Goal: Task Accomplishment & Management: Complete application form

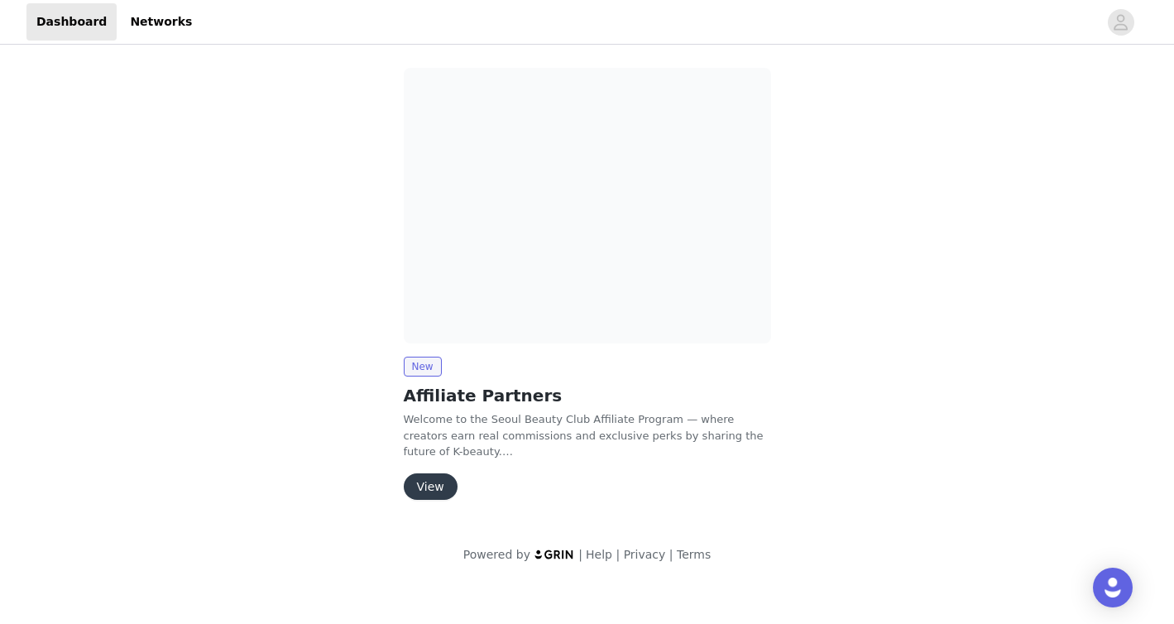
click at [431, 481] on button "View" at bounding box center [431, 486] width 54 height 26
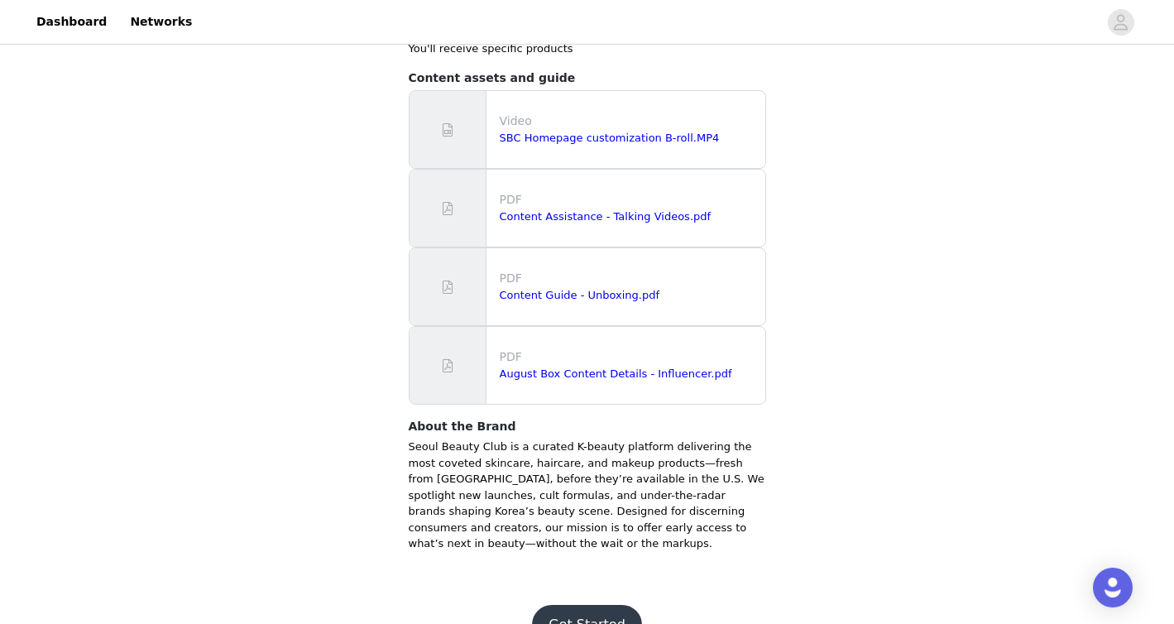
scroll to position [386, 0]
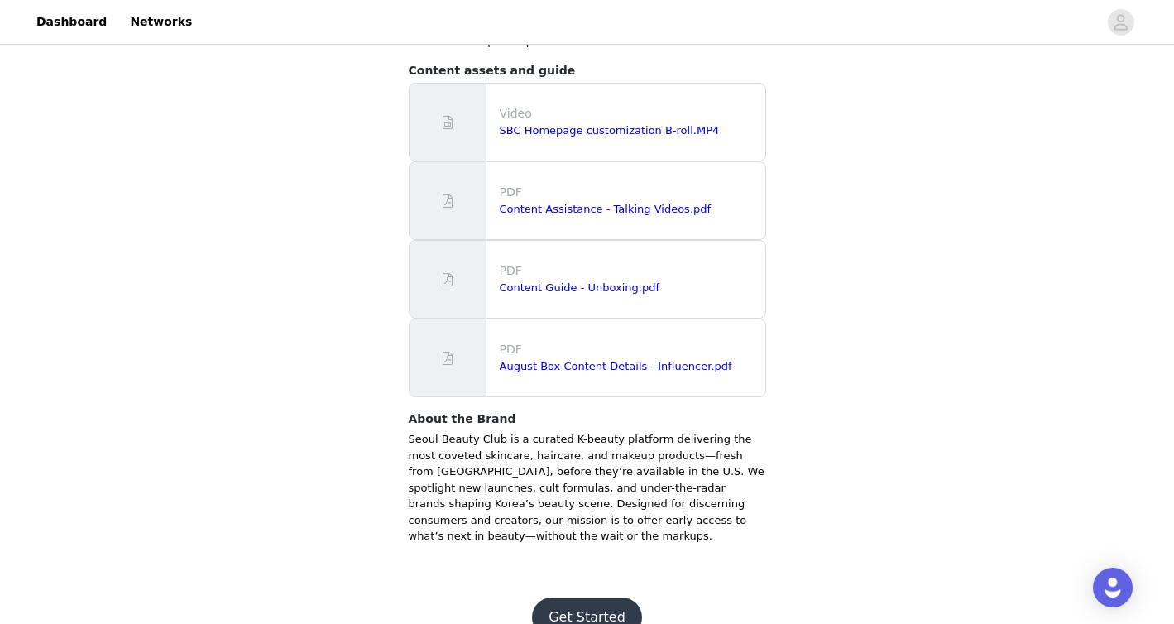
click at [568, 598] on button "Get Started" at bounding box center [587, 618] width 110 height 40
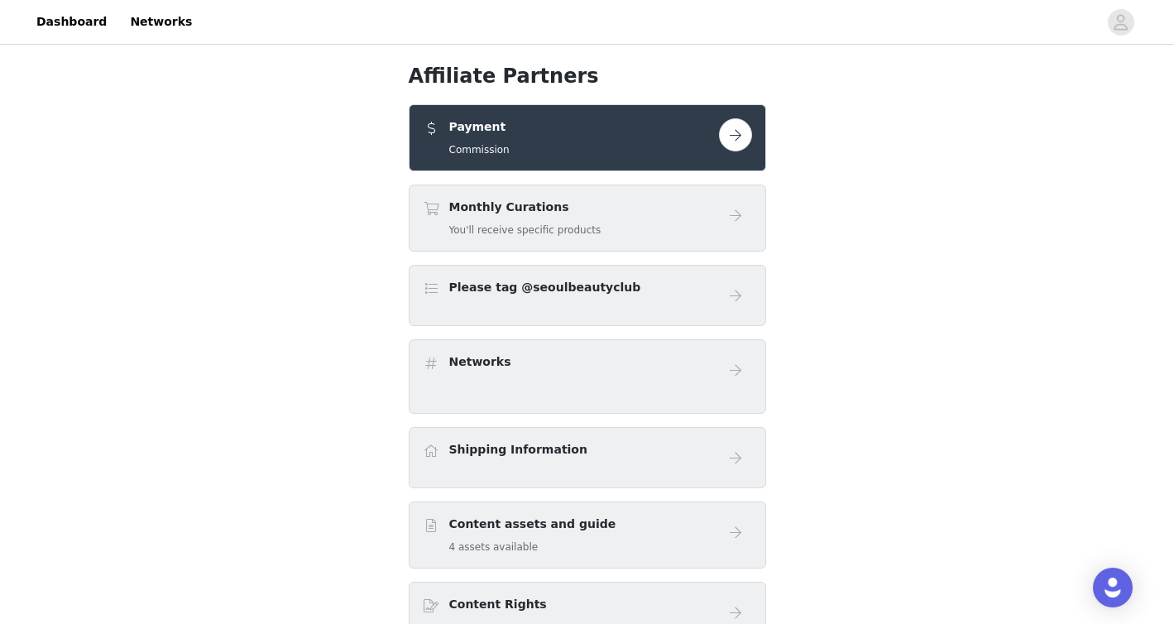
click at [726, 142] on button "button" at bounding box center [735, 134] width 33 height 33
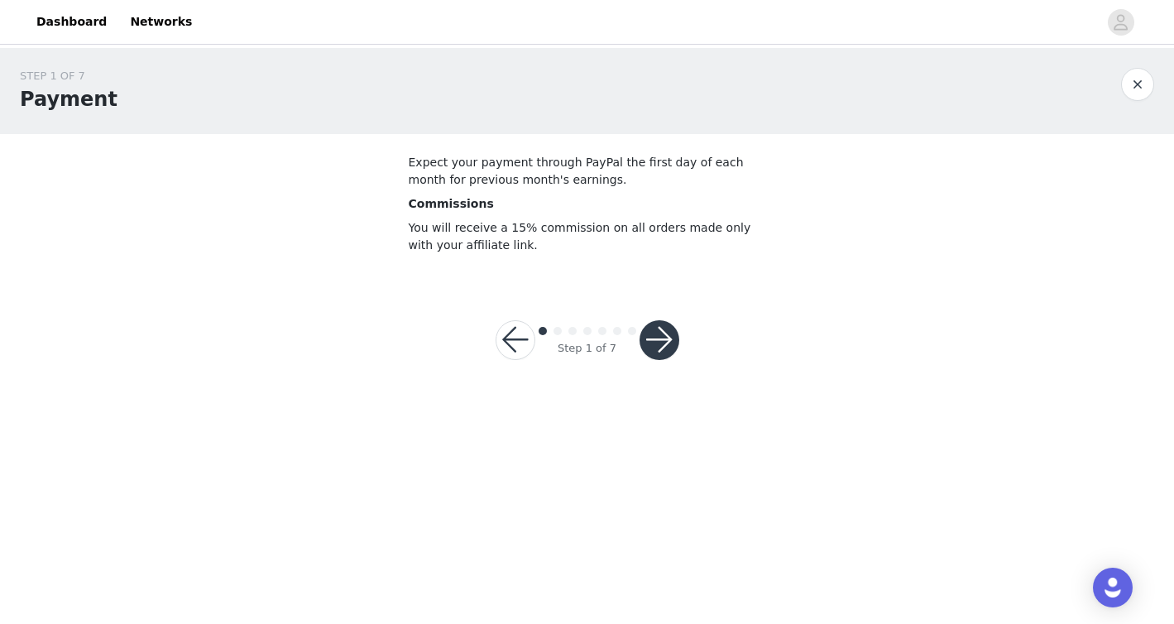
click at [664, 324] on button "button" at bounding box center [660, 340] width 40 height 40
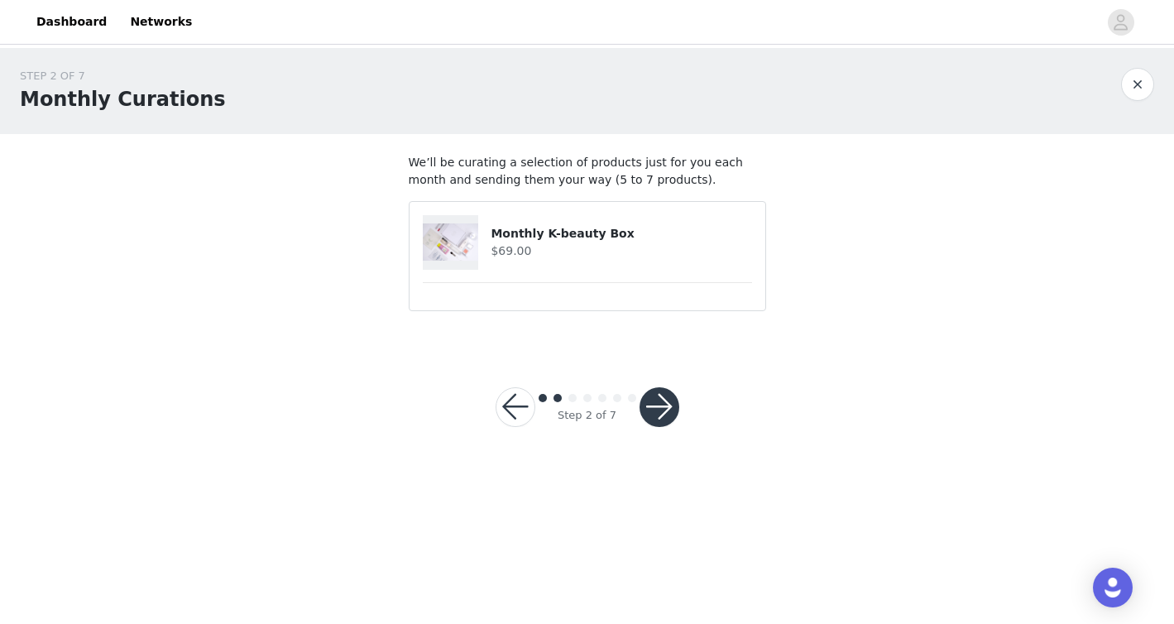
click at [662, 393] on button "button" at bounding box center [660, 407] width 40 height 40
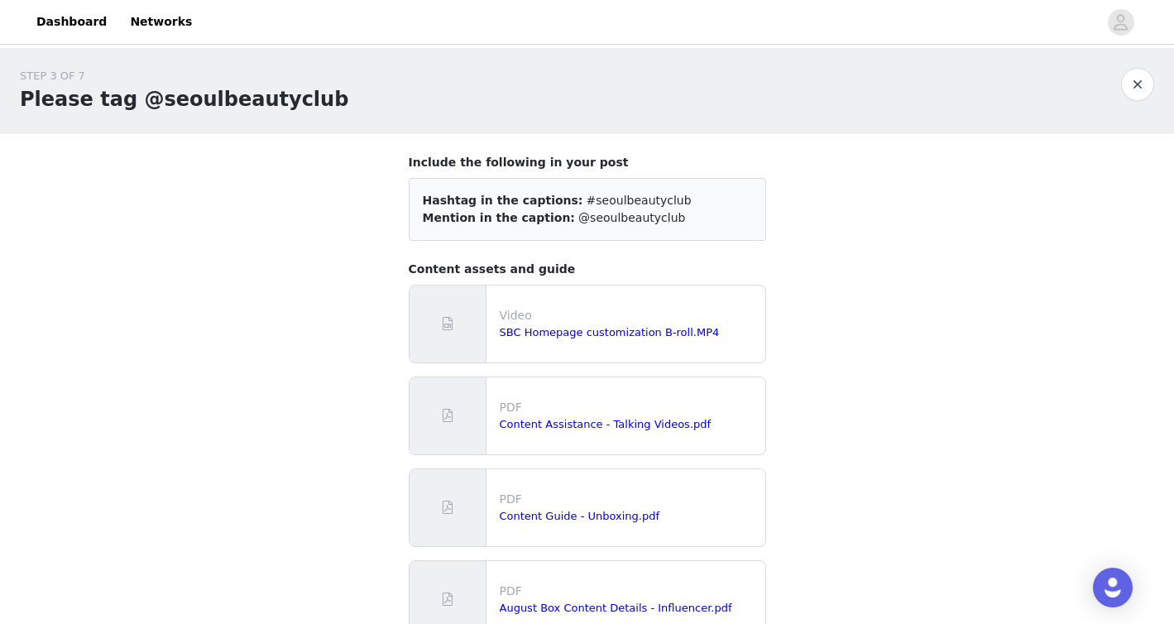
scroll to position [166, 0]
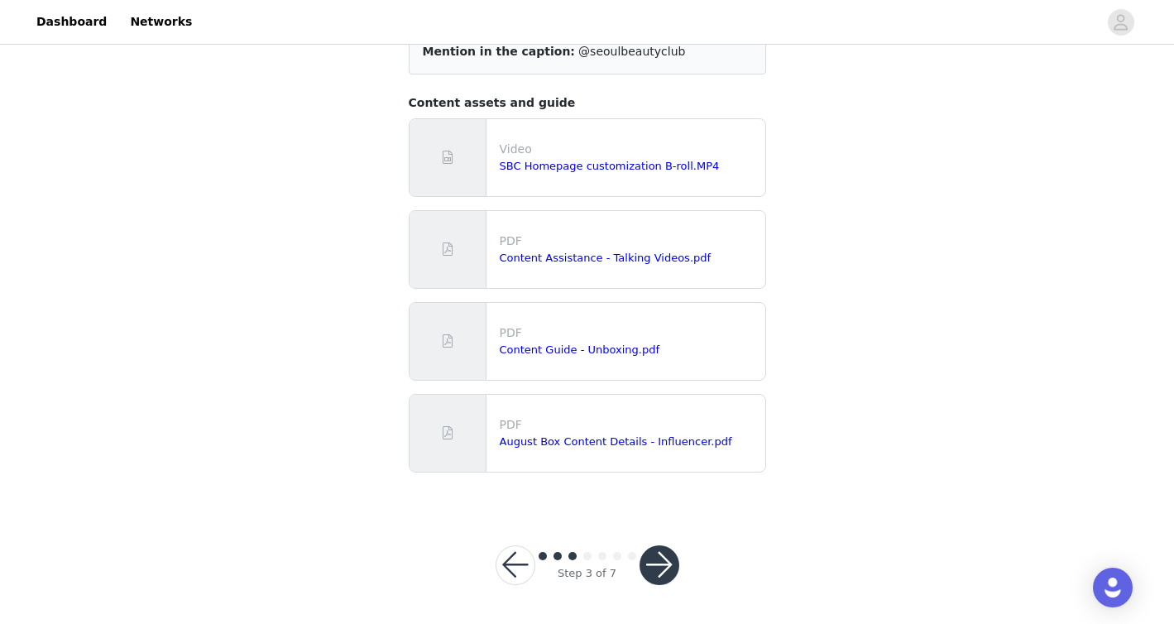
click at [660, 564] on button "button" at bounding box center [660, 565] width 40 height 40
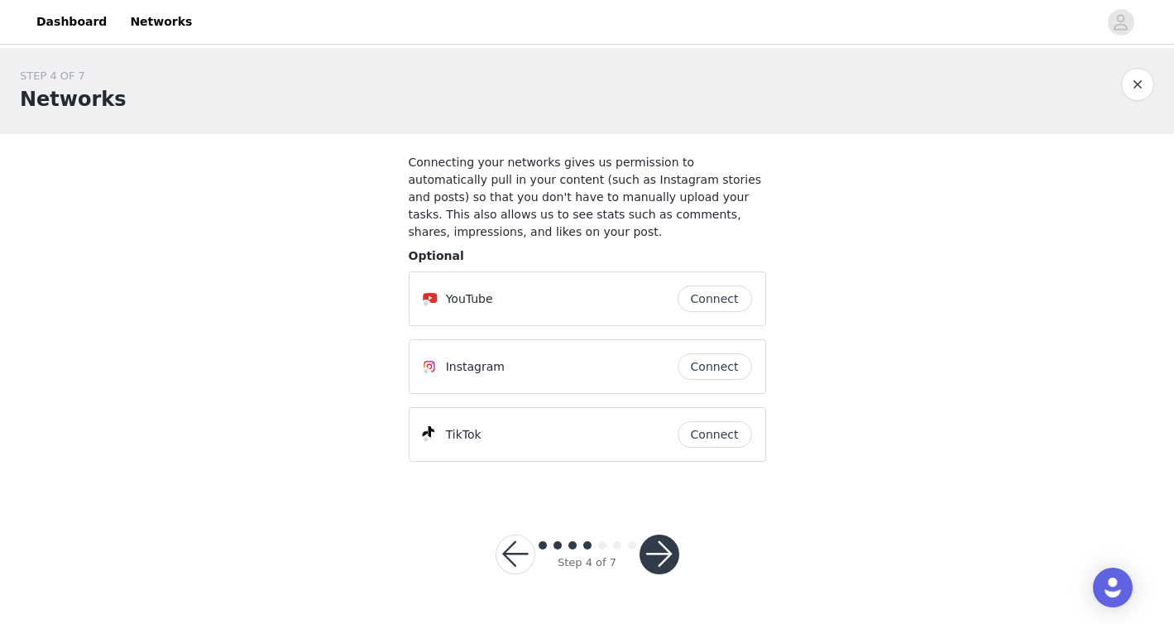
click at [665, 554] on button "button" at bounding box center [660, 555] width 40 height 40
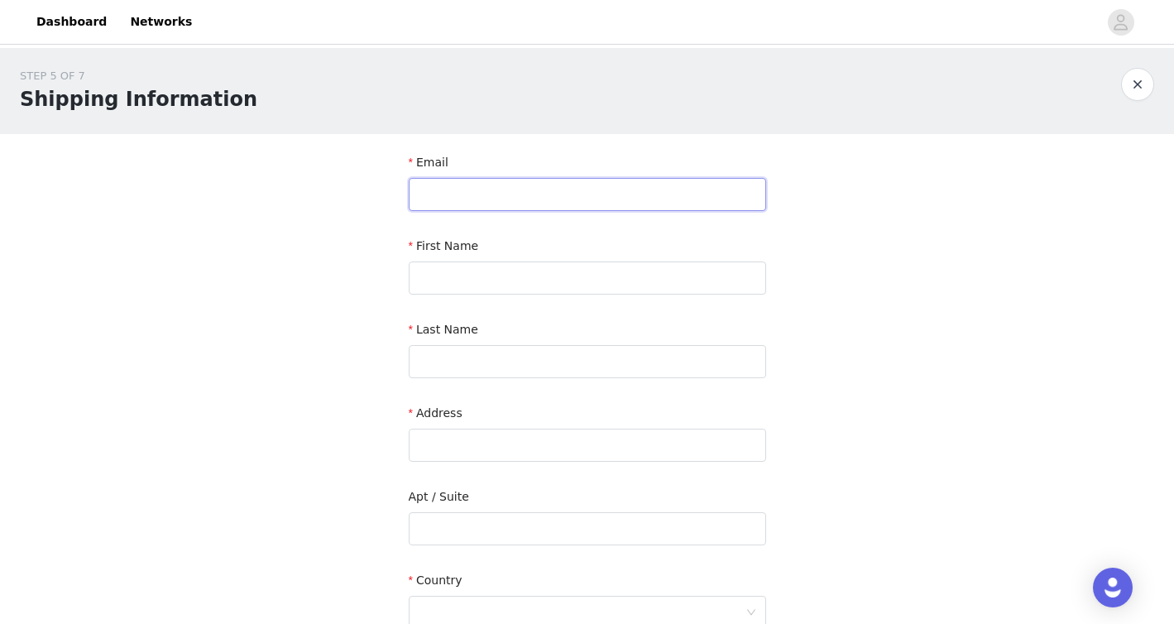
click at [636, 194] on input "text" at bounding box center [588, 194] width 358 height 33
type input "[EMAIL_ADDRESS][DOMAIN_NAME]"
type input "Saige"
type input "Christo"
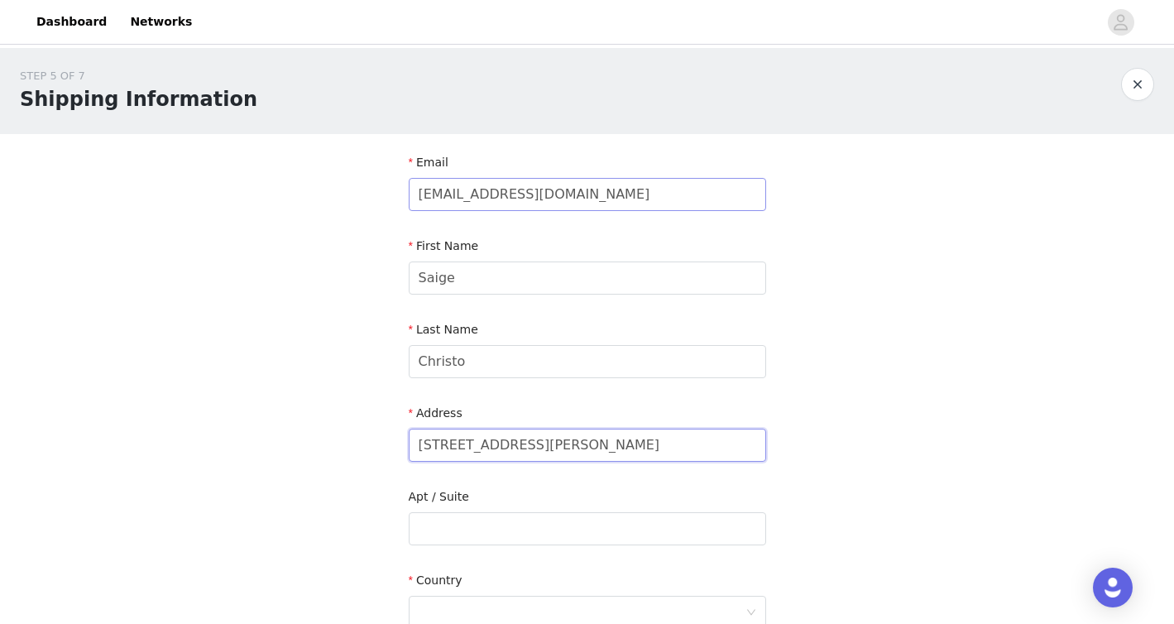
type input "[STREET_ADDRESS][PERSON_NAME]"
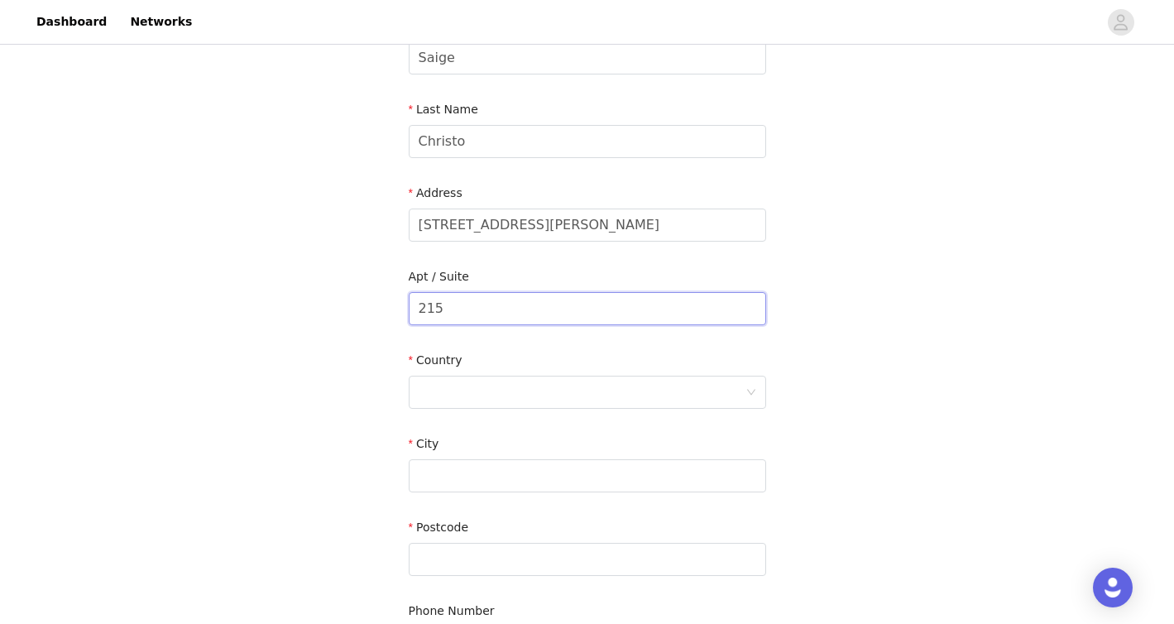
scroll to position [238, 0]
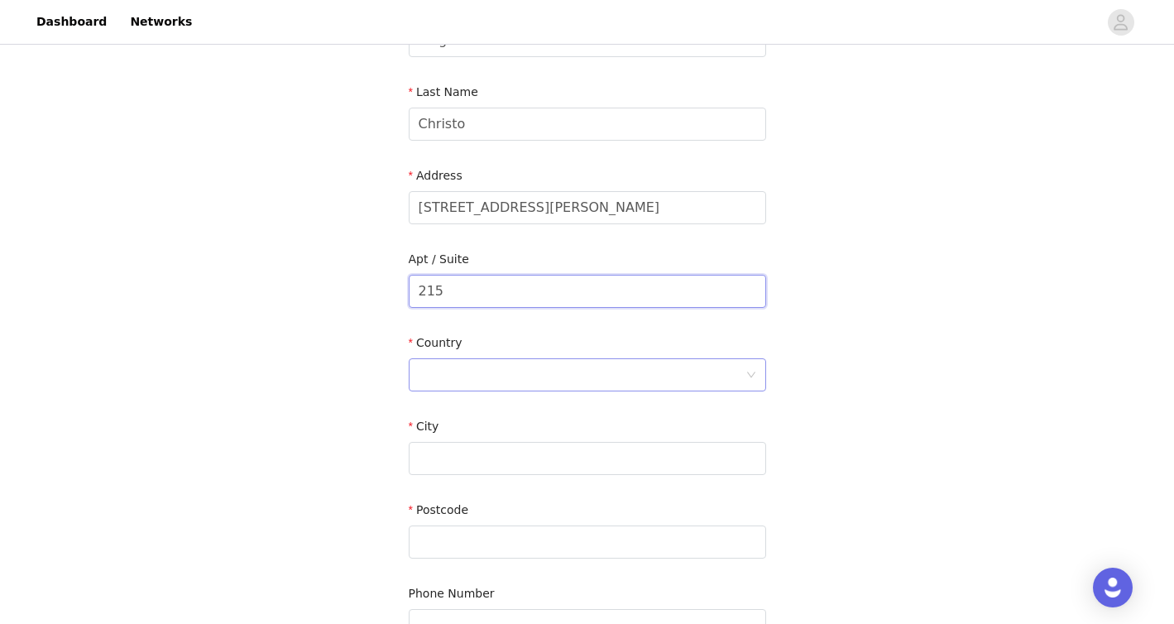
type input "215"
click at [682, 372] on div at bounding box center [582, 374] width 327 height 31
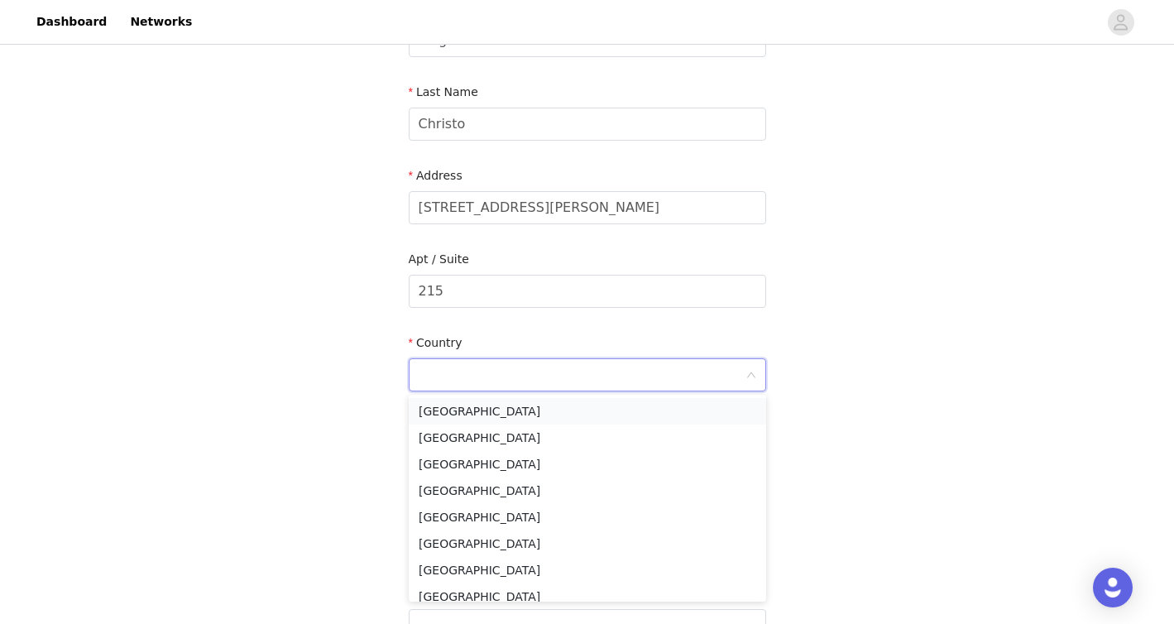
click at [672, 407] on li "[GEOGRAPHIC_DATA]" at bounding box center [588, 411] width 358 height 26
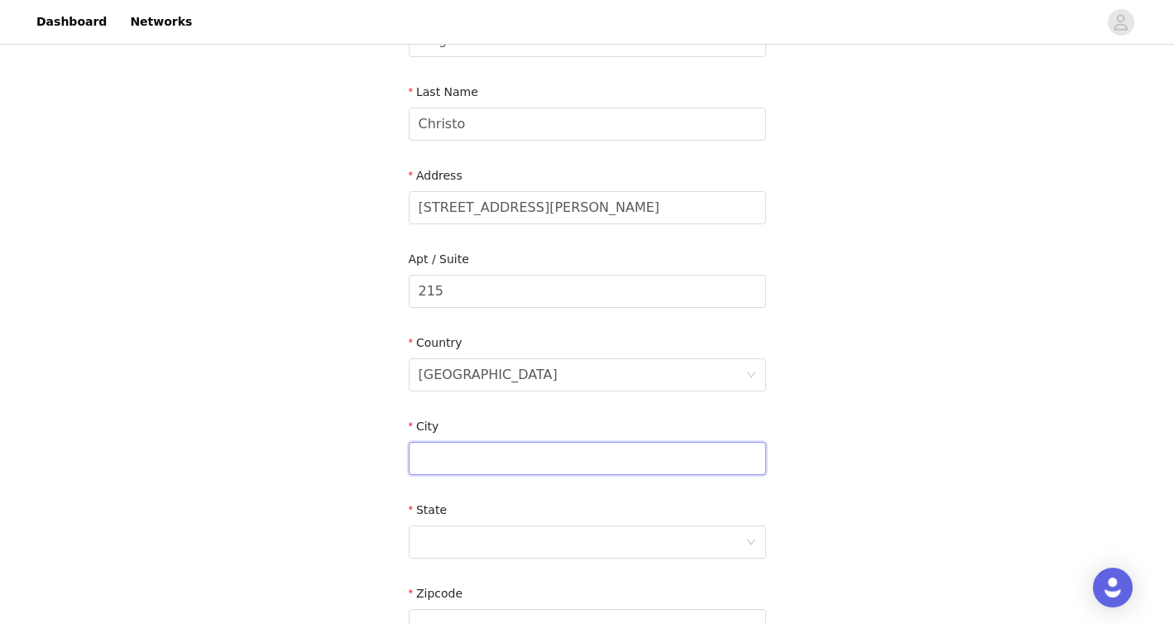
click at [634, 468] on input "text" at bounding box center [588, 458] width 358 height 33
type input "Lincoln"
click at [591, 548] on div at bounding box center [582, 541] width 327 height 31
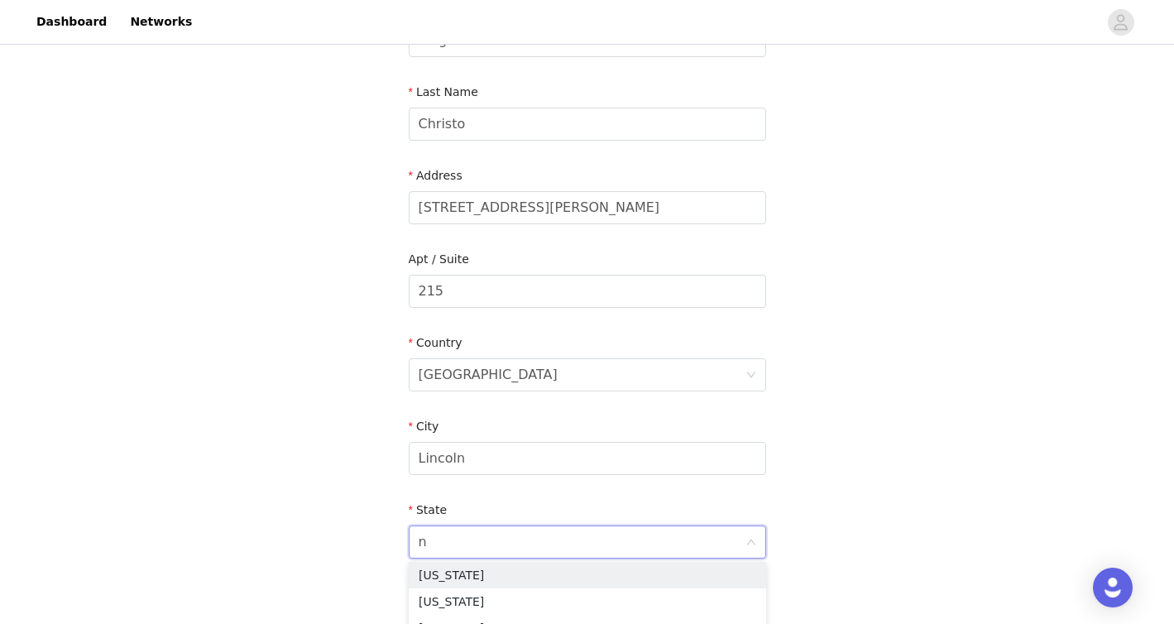
scroll to position [3, 0]
type input "nebr"
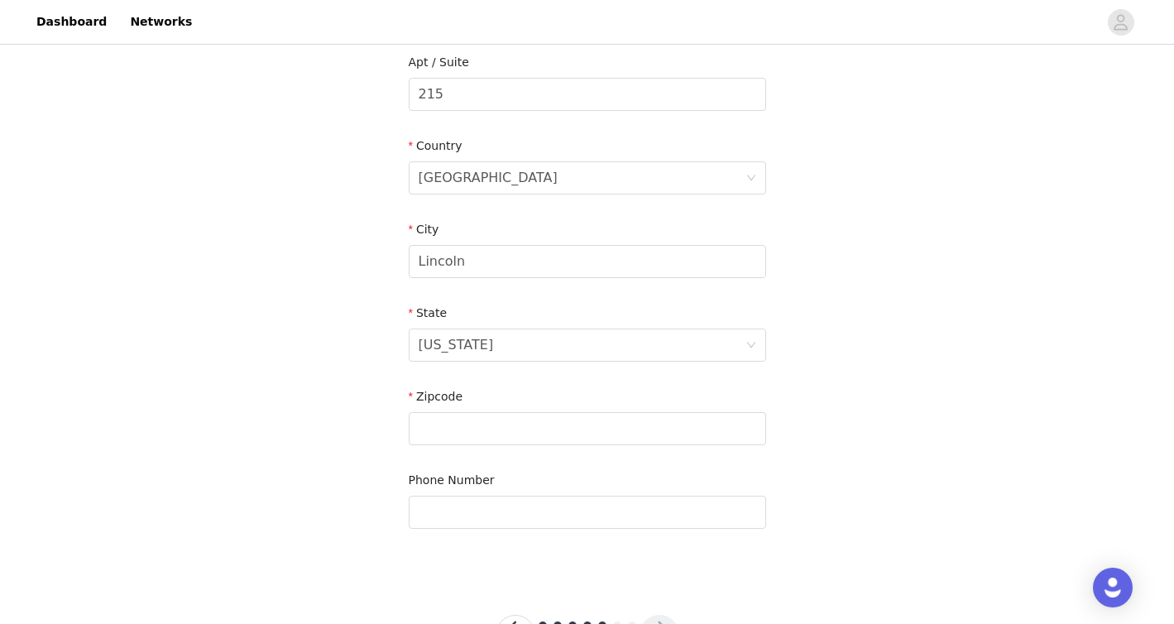
scroll to position [473, 0]
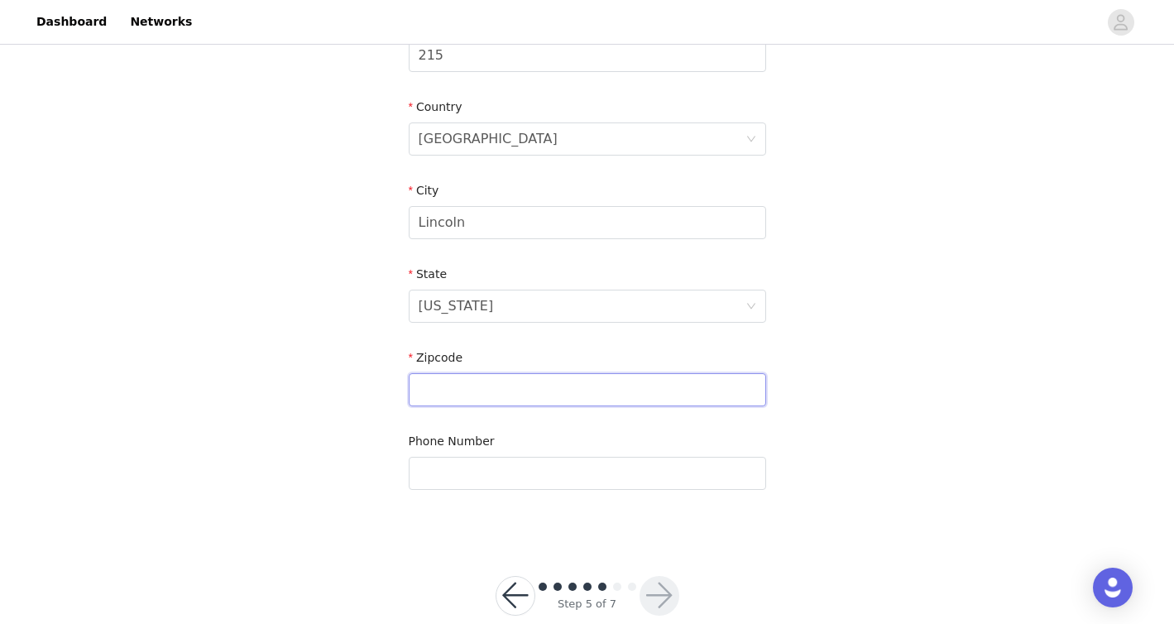
click at [660, 395] on input "text" at bounding box center [588, 389] width 358 height 33
type input "68516"
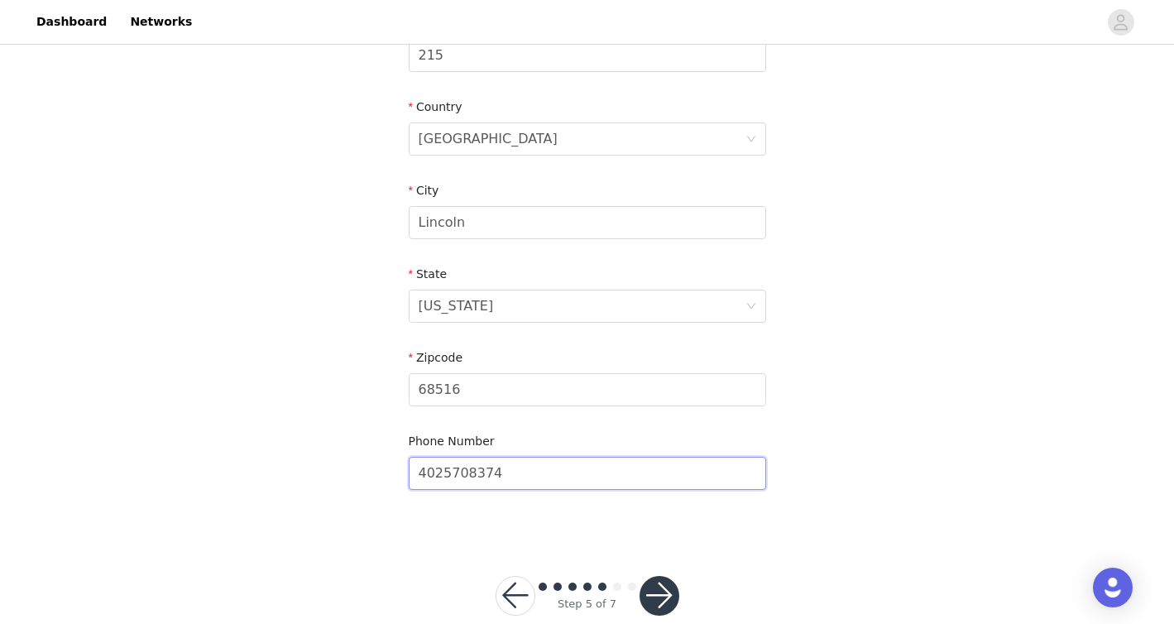
type input "4025708374"
click at [662, 604] on button "button" at bounding box center [660, 596] width 40 height 40
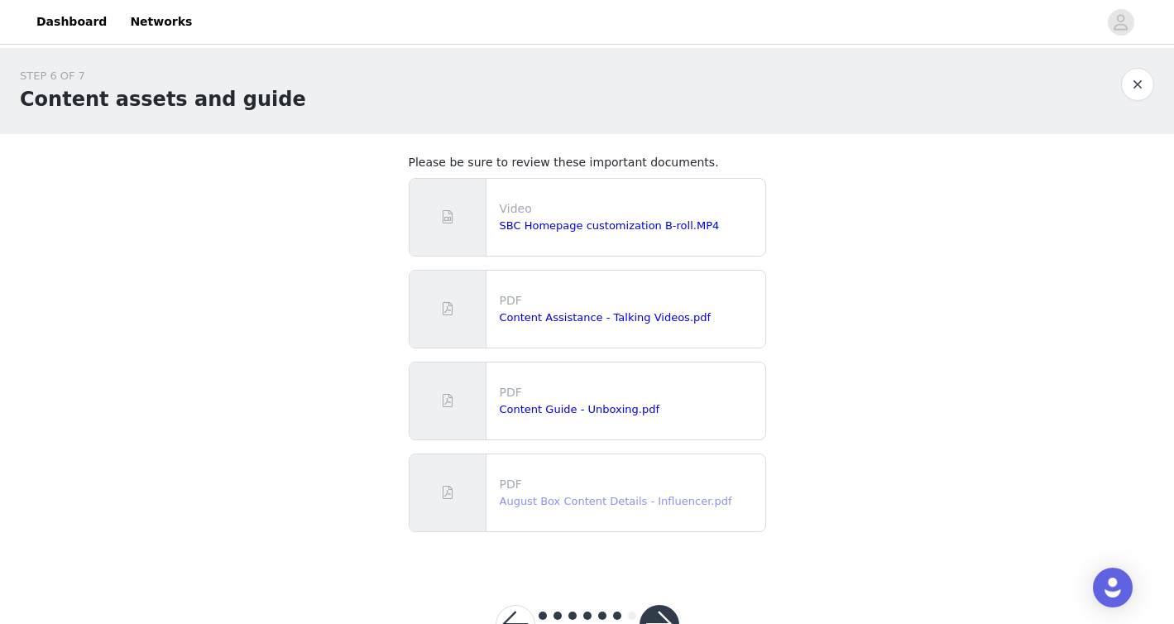
scroll to position [60, 0]
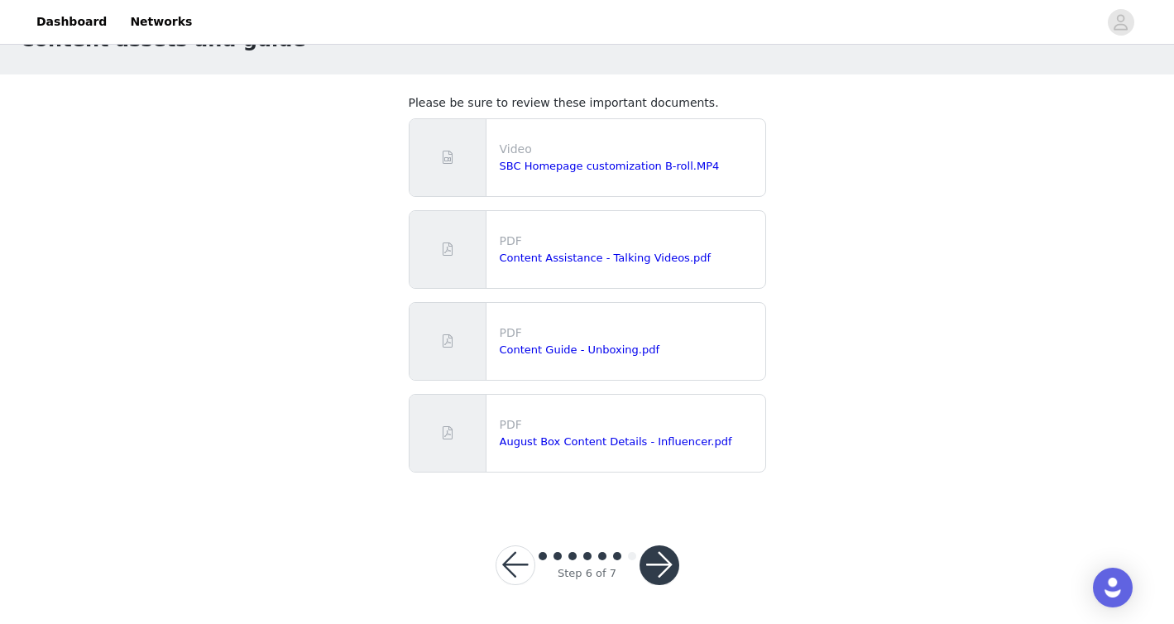
click at [666, 559] on button "button" at bounding box center [660, 565] width 40 height 40
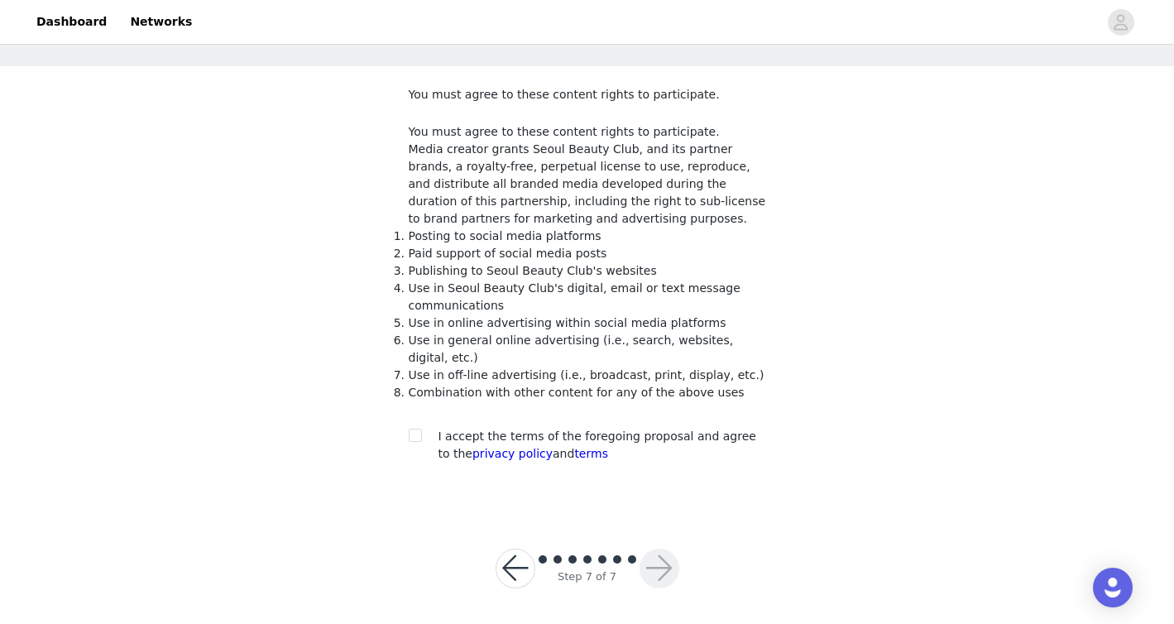
scroll to position [71, 0]
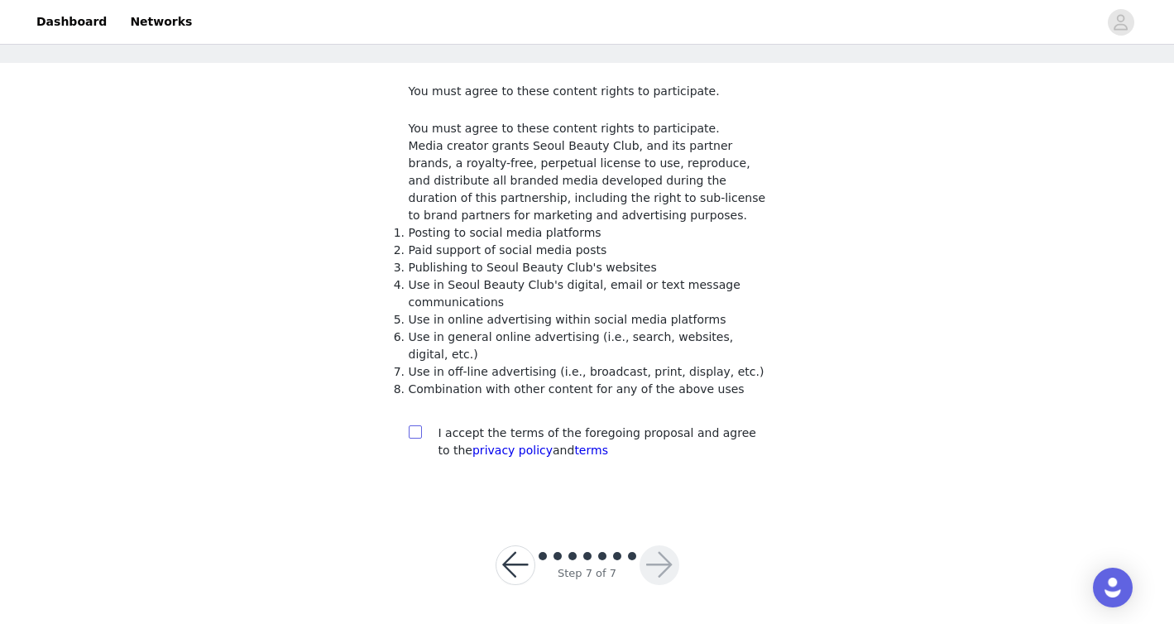
click at [419, 434] on input "checkbox" at bounding box center [415, 431] width 12 height 12
checkbox input "true"
click at [654, 563] on button "button" at bounding box center [660, 565] width 40 height 40
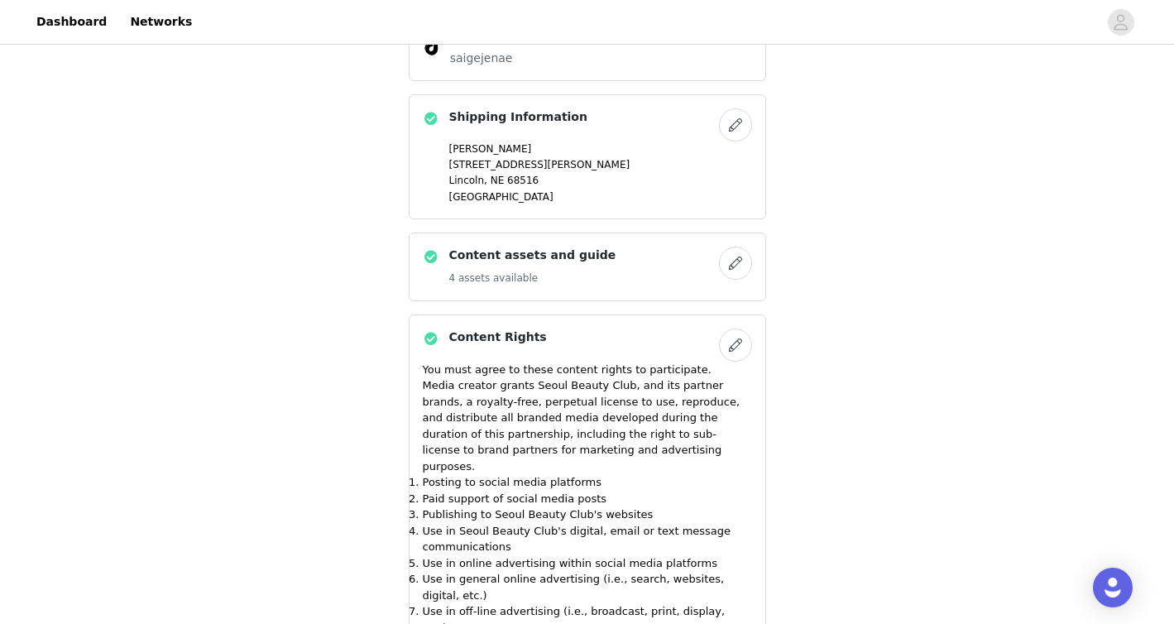
scroll to position [663, 0]
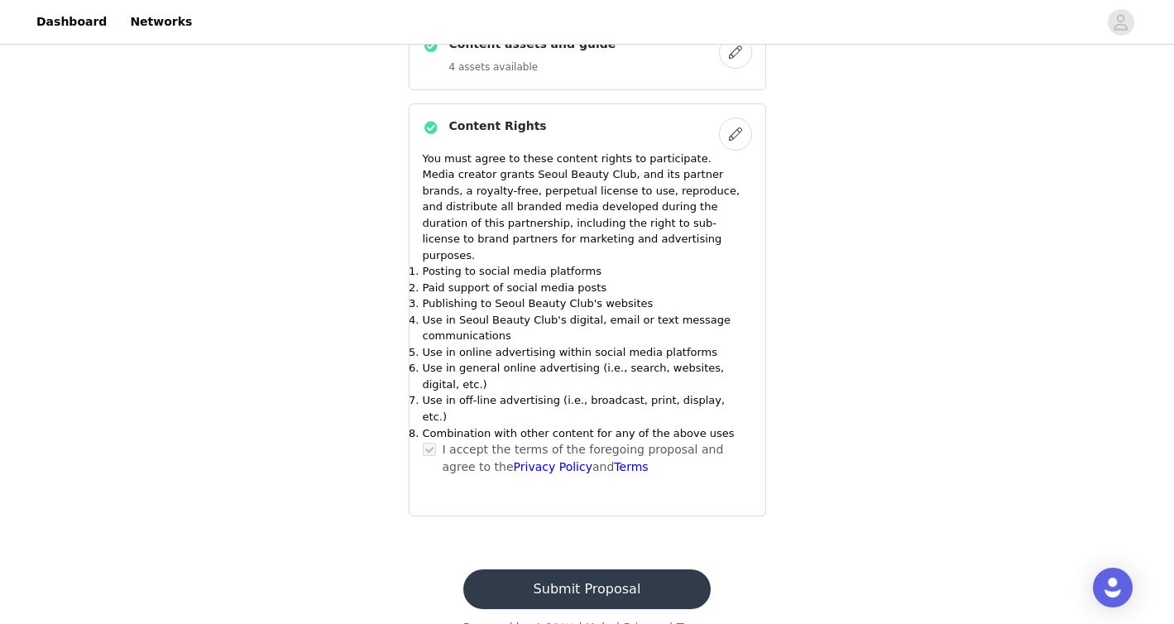
click at [626, 569] on button "Submit Proposal" at bounding box center [586, 589] width 247 height 40
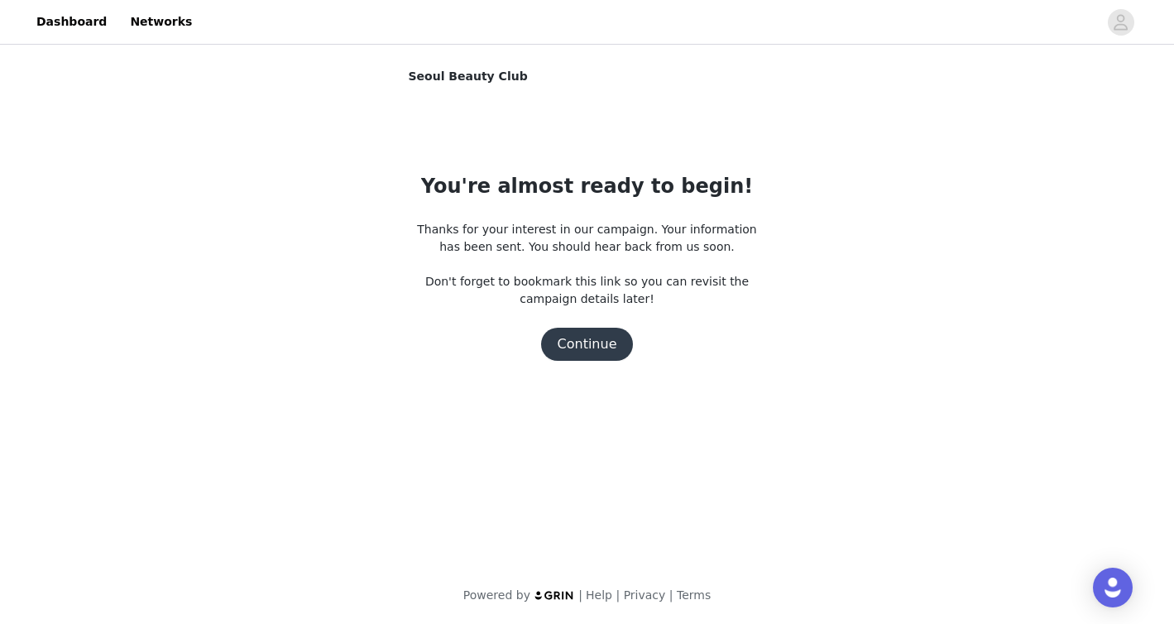
scroll to position [0, 0]
click at [604, 343] on button "Continue" at bounding box center [587, 344] width 93 height 33
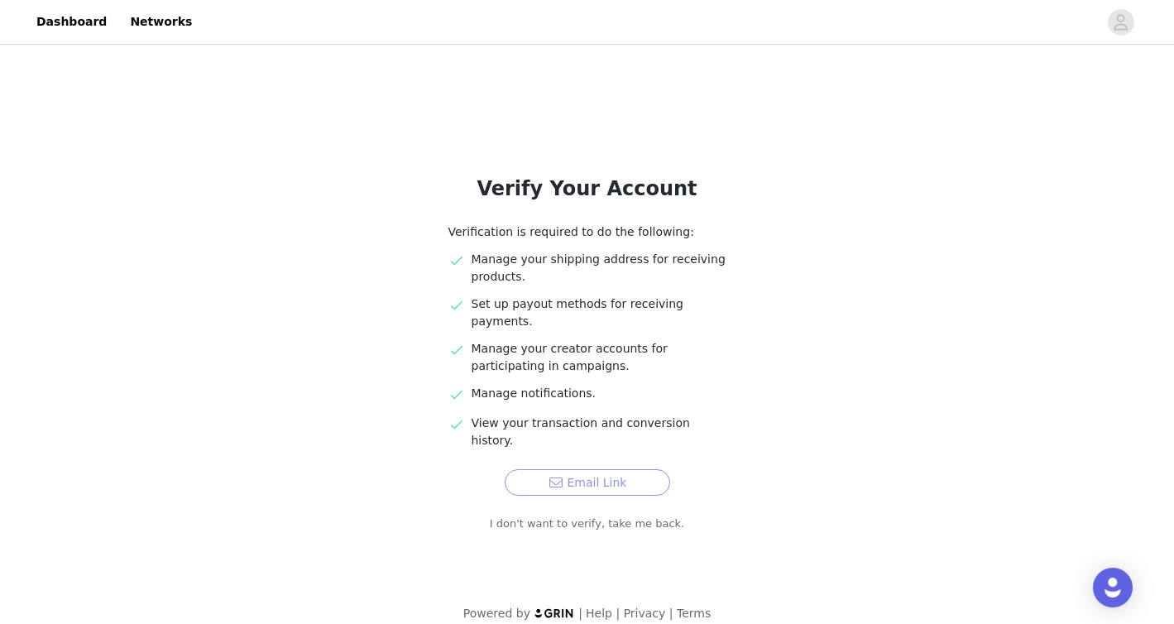
click at [598, 469] on button "Email Link" at bounding box center [588, 482] width 166 height 26
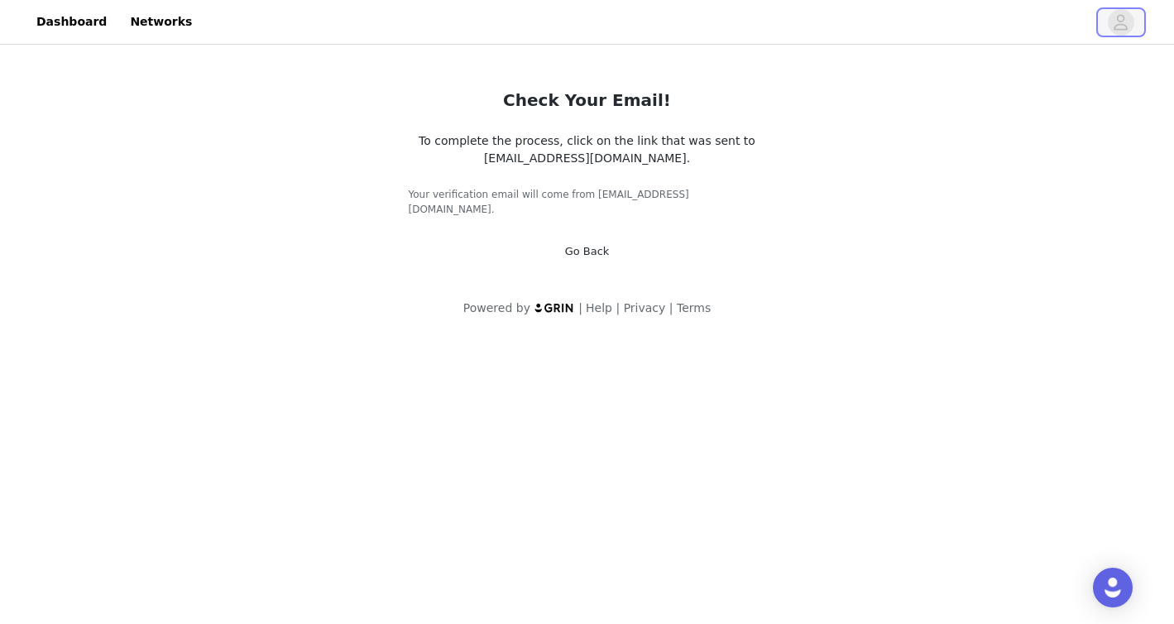
click at [1122, 21] on icon "avatar" at bounding box center [1122, 22] width 14 height 16
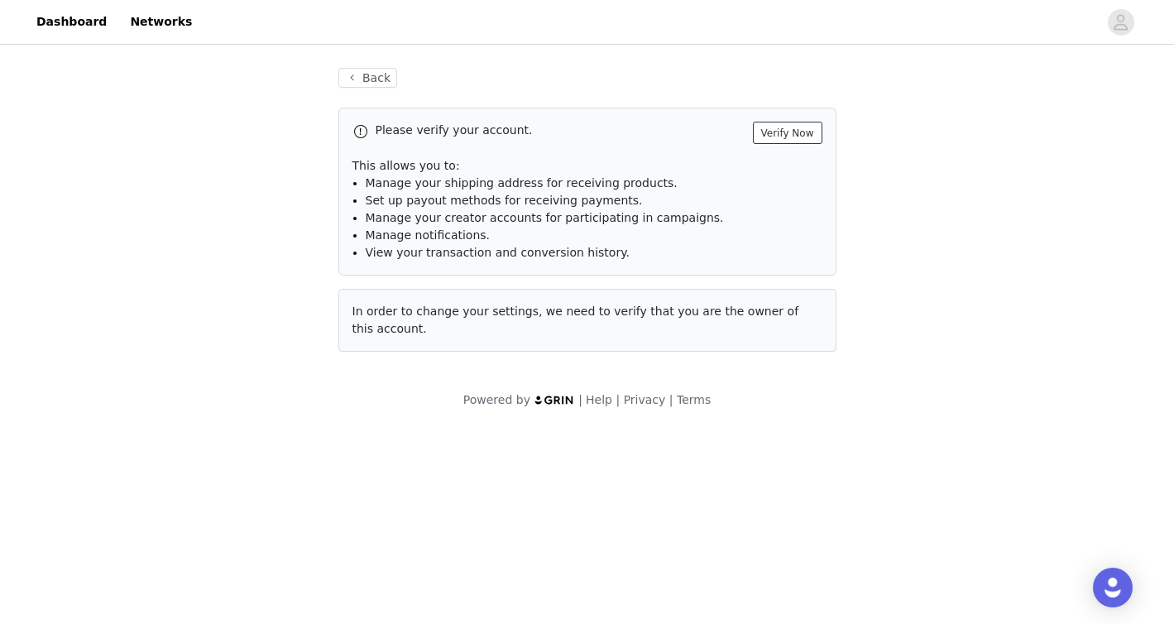
click at [785, 135] on button "Verify Now" at bounding box center [788, 133] width 70 height 22
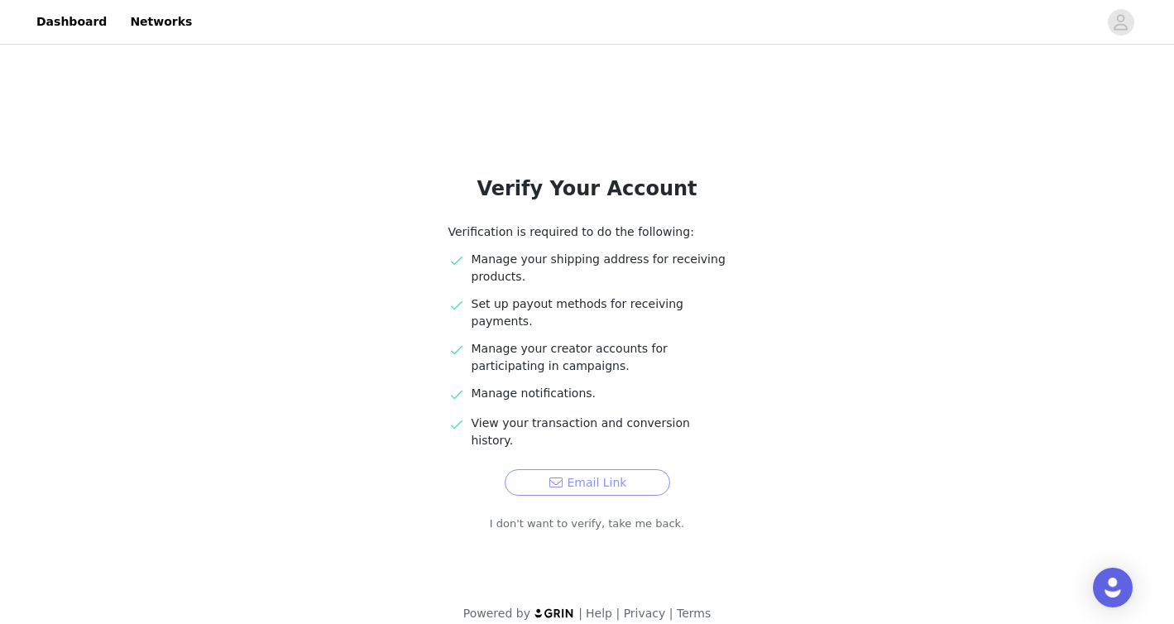
click at [580, 469] on button "Email Link" at bounding box center [588, 482] width 166 height 26
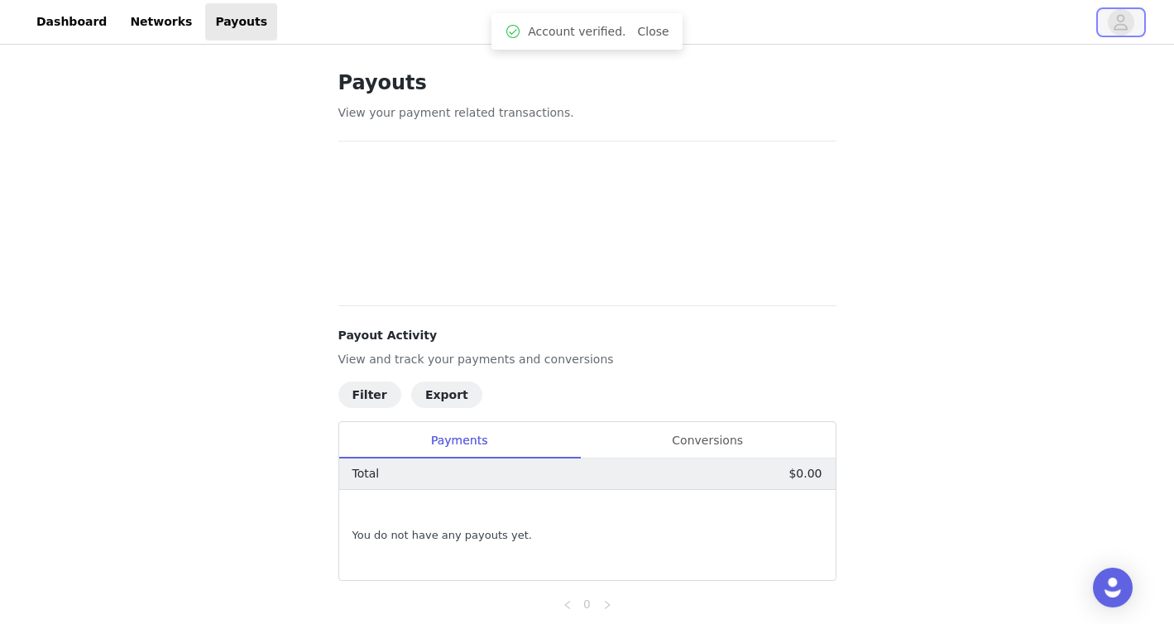
click at [1113, 29] on icon "avatar" at bounding box center [1121, 22] width 16 height 26
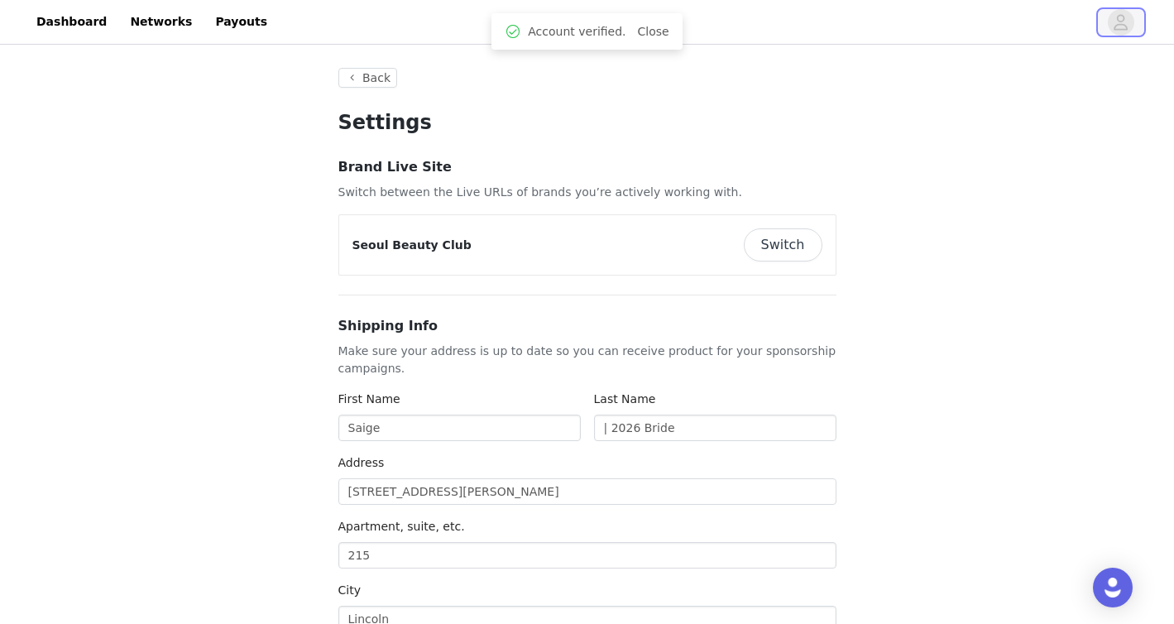
type input "+1 ([GEOGRAPHIC_DATA])"
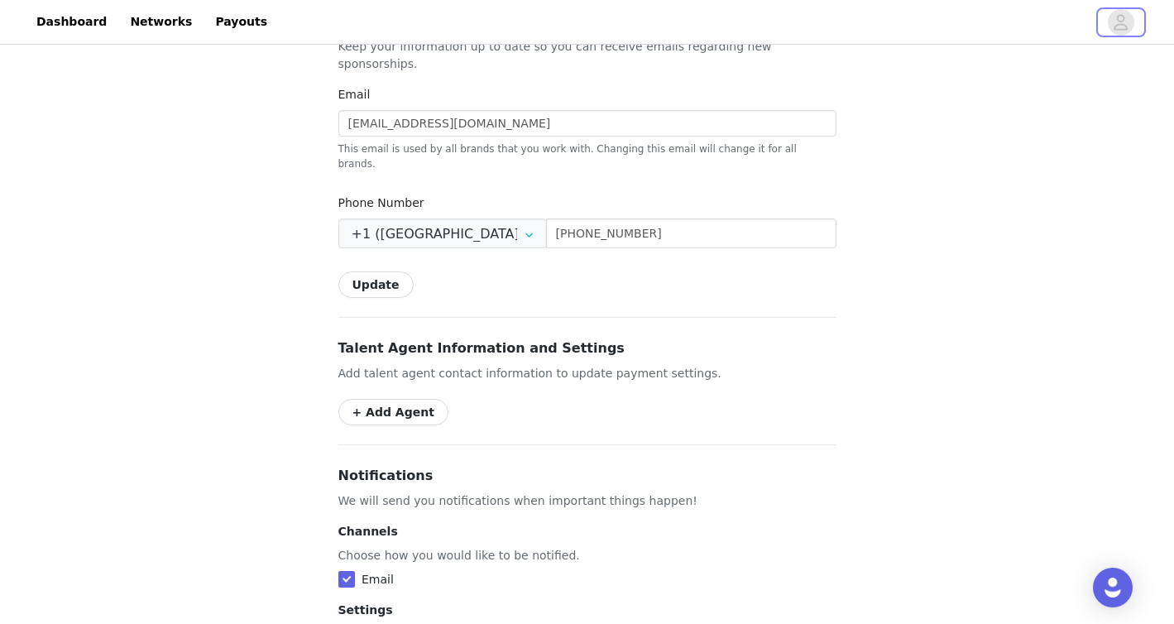
scroll to position [1075, 0]
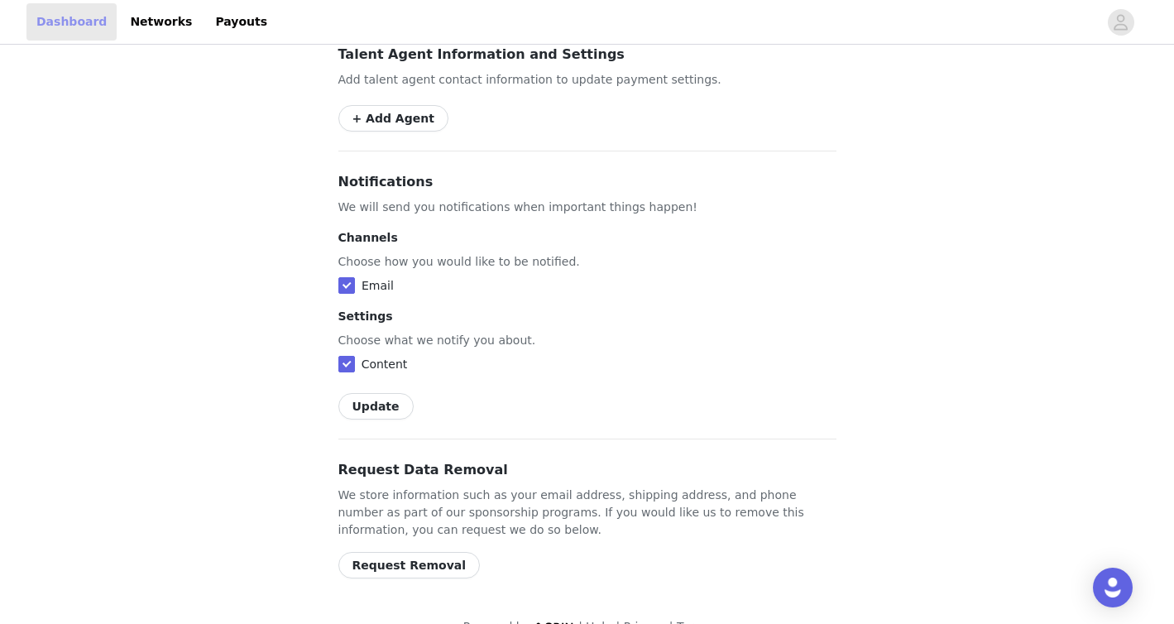
click at [72, 13] on link "Dashboard" at bounding box center [71, 21] width 90 height 37
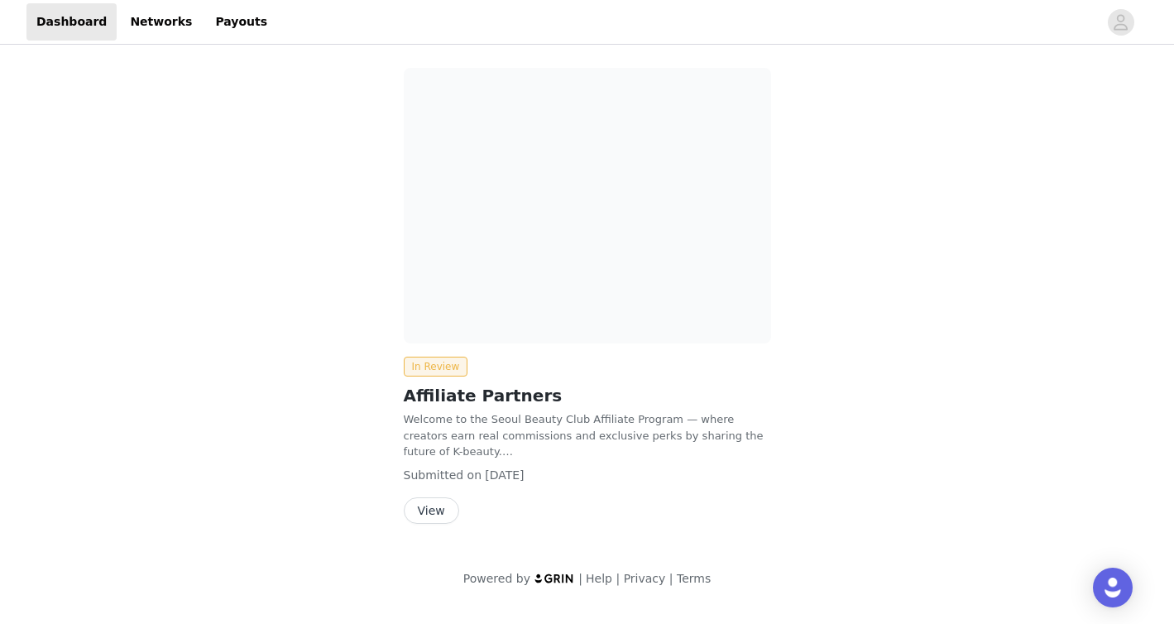
click at [432, 514] on button "View" at bounding box center [431, 510] width 55 height 26
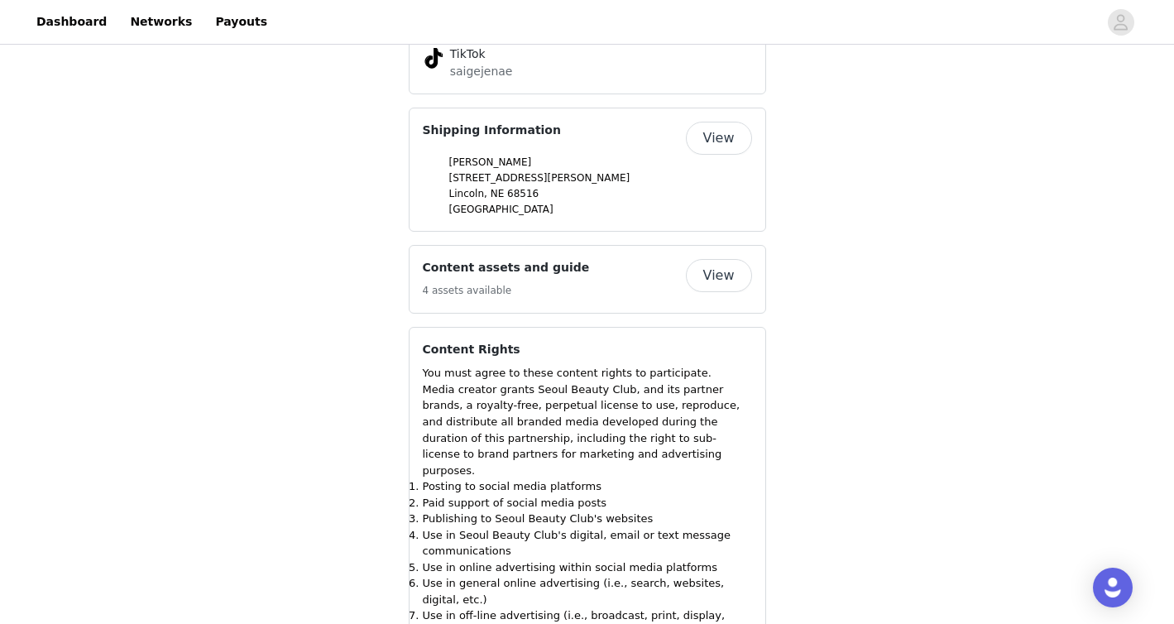
scroll to position [844, 0]
